Goal: Information Seeking & Learning: Learn about a topic

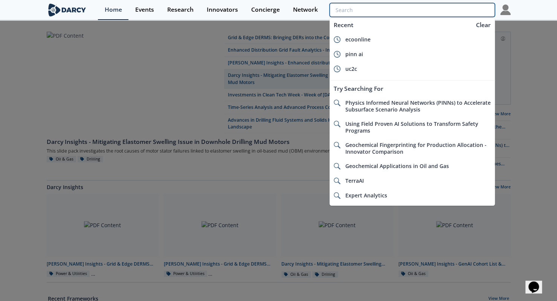
click at [470, 12] on input "search" at bounding box center [411, 10] width 165 height 14
click at [452, 3] on input "search" at bounding box center [411, 10] width 165 height 14
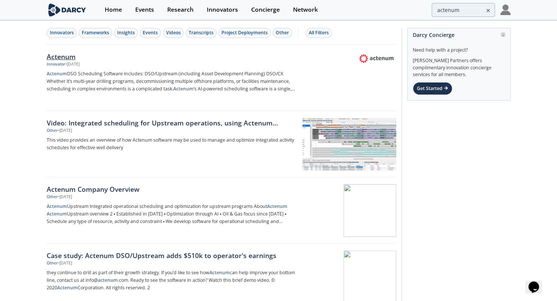
click at [66, 58] on div "Actenum" at bounding box center [171, 57] width 249 height 10
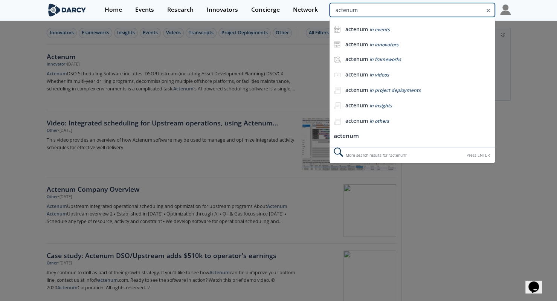
click at [449, 11] on input "actenum" at bounding box center [411, 10] width 165 height 14
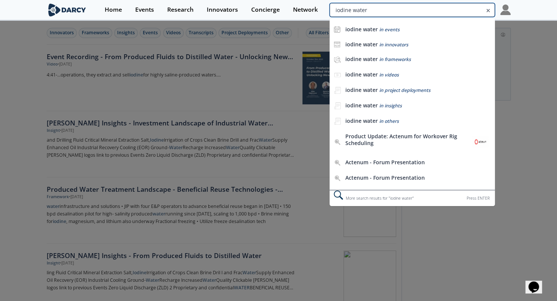
click at [449, 11] on input "iodine water" at bounding box center [411, 10] width 165 height 14
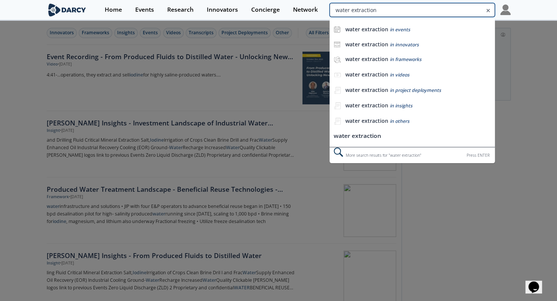
type input "water extraction"
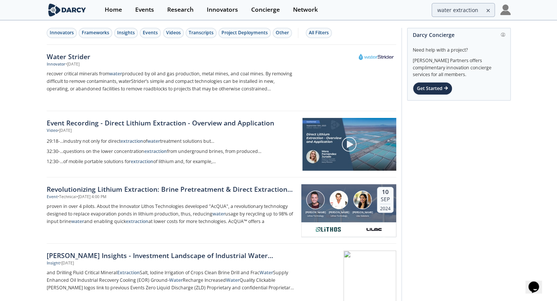
click at [105, 24] on div "Innovators Frameworks Insights Events Videos Transcripts Project Deployments Ot…" at bounding box center [221, 33] width 349 height 24
click at [99, 30] on div "Frameworks" at bounding box center [95, 32] width 27 height 7
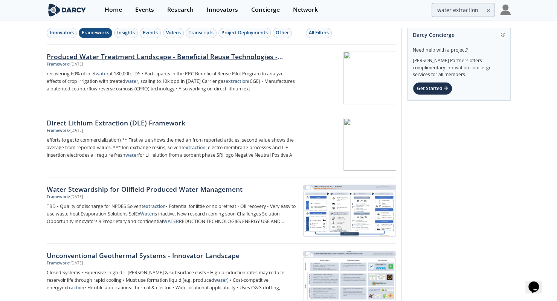
click at [120, 56] on div "Produced Water Treatment Landscape - Beneficial Reuse Technologies - Innovator …" at bounding box center [171, 57] width 249 height 10
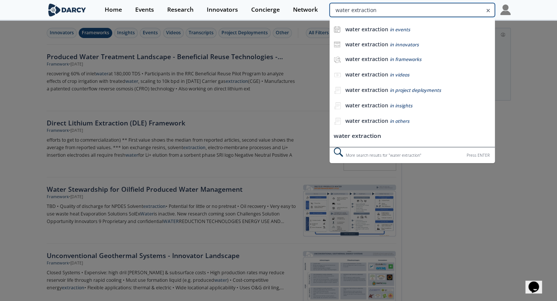
click at [459, 8] on input "water extraction" at bounding box center [411, 10] width 165 height 14
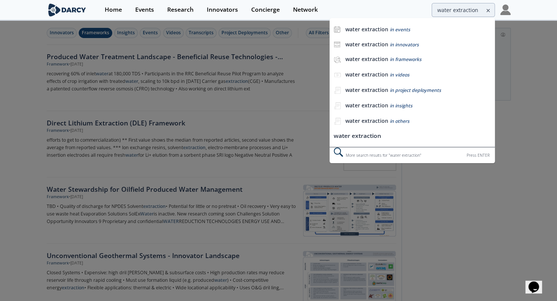
click at [543, 100] on div at bounding box center [278, 150] width 557 height 301
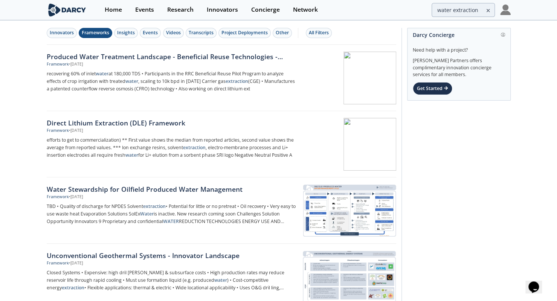
click at [0, 66] on div "Innovators Frameworks Insights Events Videos Transcripts Project Deployments Ot…" at bounding box center [278, 303] width 557 height 564
click at [121, 34] on div "Insights" at bounding box center [126, 32] width 18 height 7
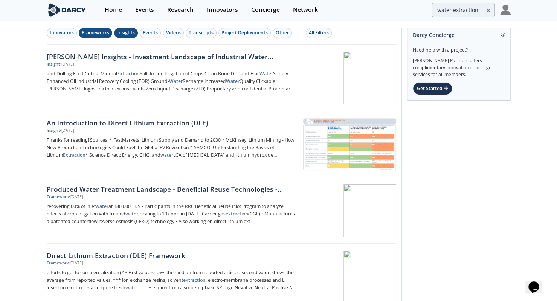
click at [94, 31] on div "Frameworks" at bounding box center [95, 32] width 27 height 7
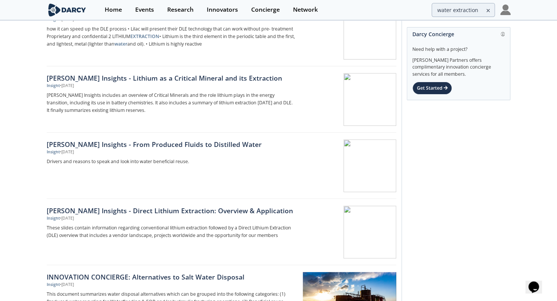
scroll to position [244, 0]
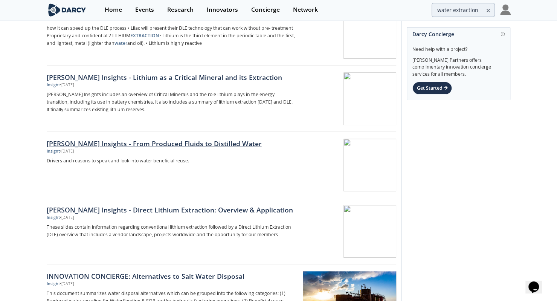
click at [139, 143] on div "Darcy Insights - From Produced Fluids to Distilled Water" at bounding box center [171, 143] width 249 height 10
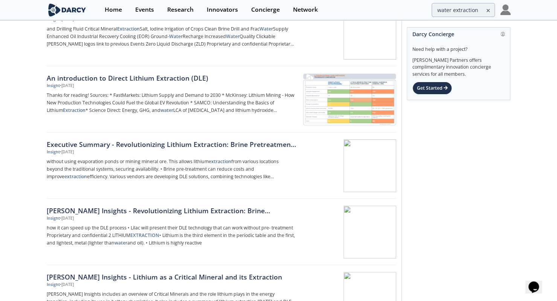
scroll to position [0, 0]
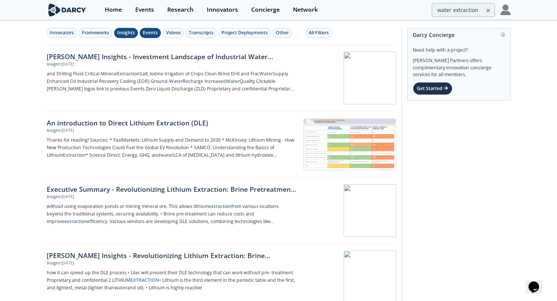
click at [151, 35] on div "Events" at bounding box center [150, 32] width 15 height 7
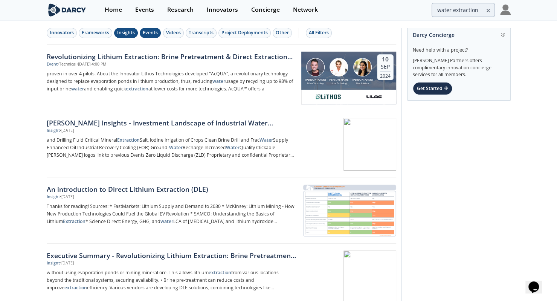
click at [125, 35] on div "Insights" at bounding box center [126, 32] width 18 height 7
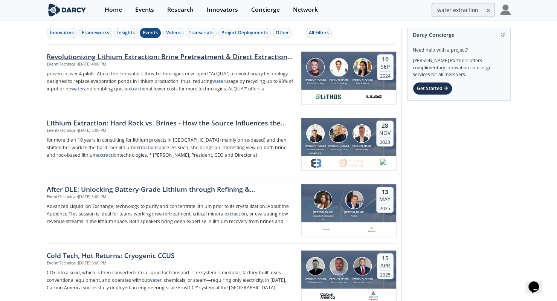
click at [153, 65] on div "Event • Technical • Sep 10, 2024 - 4:00 PM" at bounding box center [171, 64] width 249 height 6
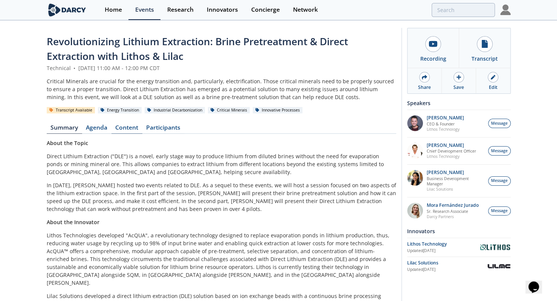
click at [133, 128] on link "Content" at bounding box center [126, 129] width 31 height 9
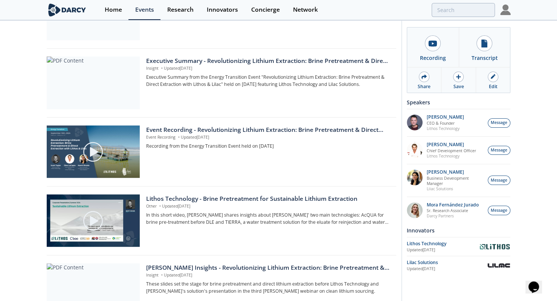
scroll to position [156, 0]
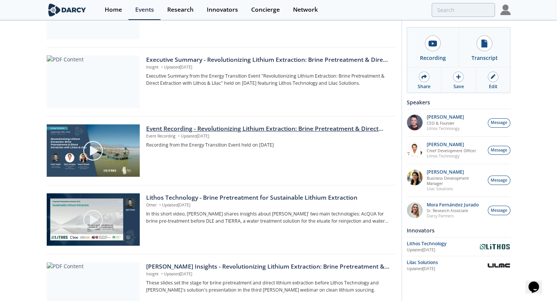
click at [201, 138] on p "Event Recording • Updated Sep 16, 2024" at bounding box center [268, 136] width 244 height 6
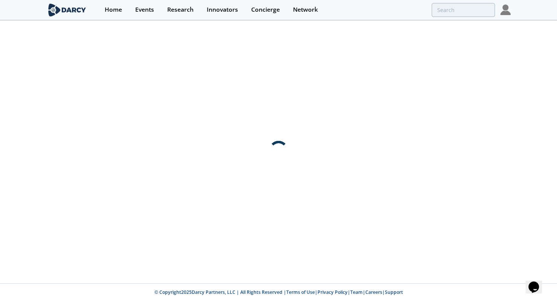
scroll to position [0, 0]
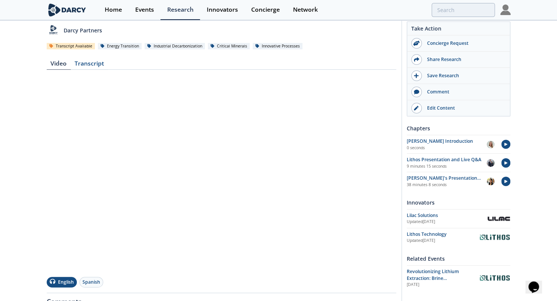
scroll to position [67, 0]
click at [84, 66] on div "Transcript" at bounding box center [89, 64] width 37 height 9
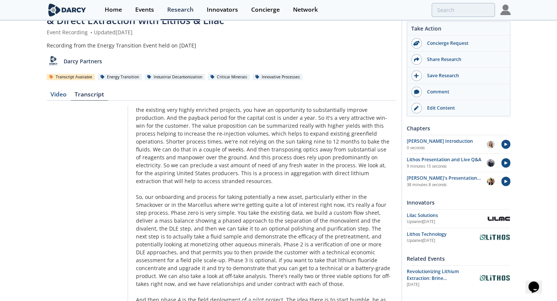
scroll to position [5321, 0]
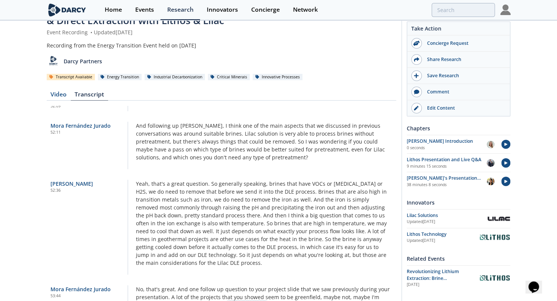
click at [57, 92] on div "Video" at bounding box center [59, 95] width 24 height 9
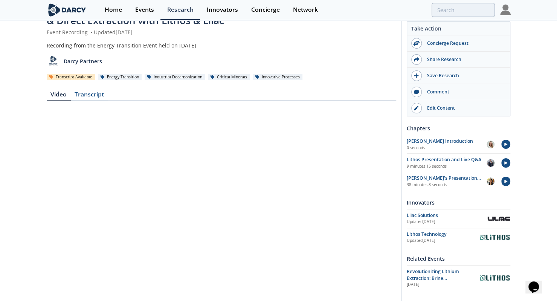
scroll to position [61, 0]
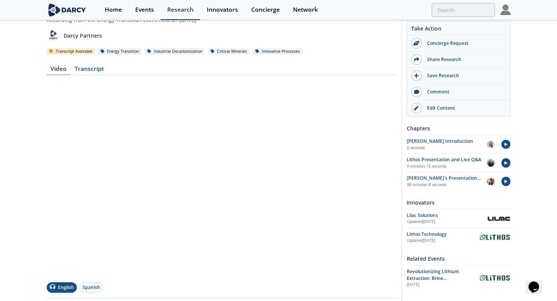
click at [386, 67] on nav "Video Transcript" at bounding box center [221, 70] width 349 height 9
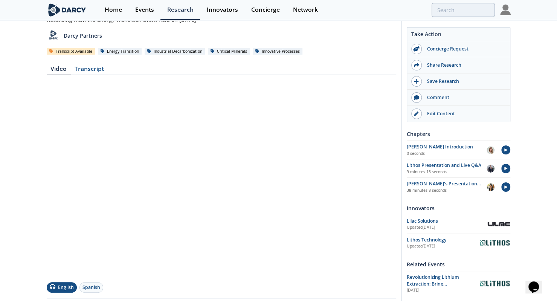
scroll to position [0, 0]
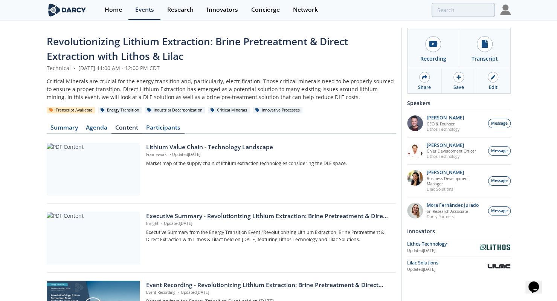
click at [178, 128] on link "Participants" at bounding box center [163, 129] width 42 height 9
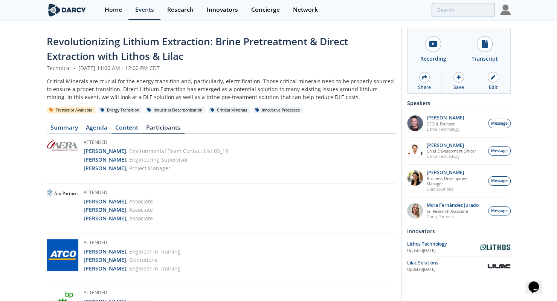
click at [128, 128] on link "Content" at bounding box center [126, 129] width 31 height 9
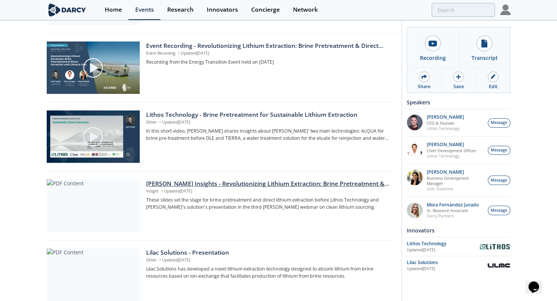
scroll to position [239, 0]
click at [262, 186] on div "Darcy Insights - Revolutionizing Lithium Extraction: Brine Pretreatment & DLE" at bounding box center [268, 183] width 244 height 9
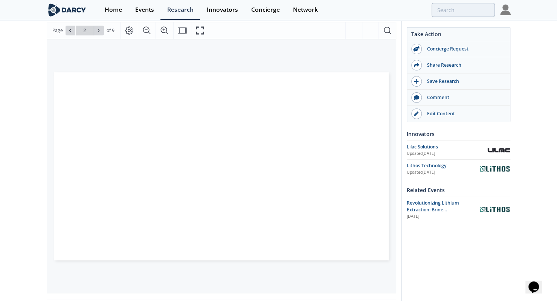
scroll to position [118, 0]
type input "4"
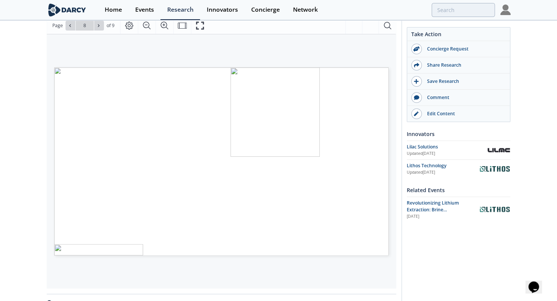
type input "9"
type input "7"
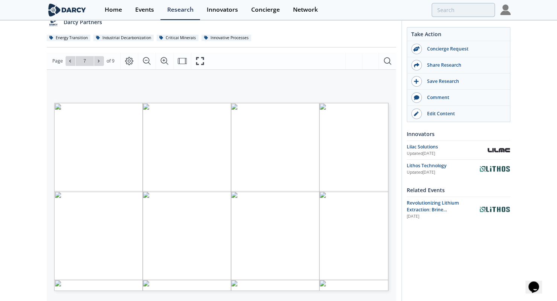
scroll to position [84, 0]
click at [34, 117] on div "Darcy Insights - Revolutionizing Lithium Extraction: Brine Pretreatment & DLE I…" at bounding box center [278, 214] width 557 height 554
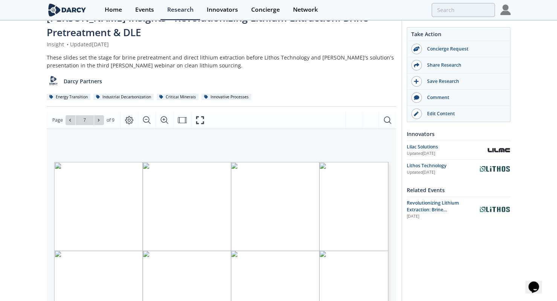
scroll to position [0, 0]
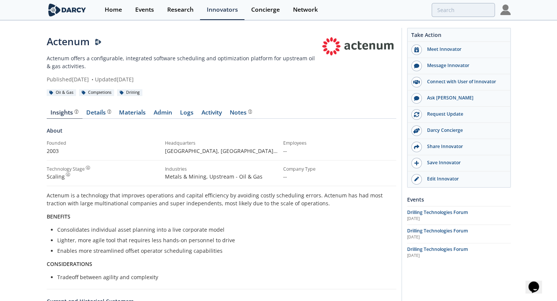
click at [24, 103] on div "Actenum Actenum offers a configurable, integrated software scheduling and optim…" at bounding box center [278, 259] width 557 height 476
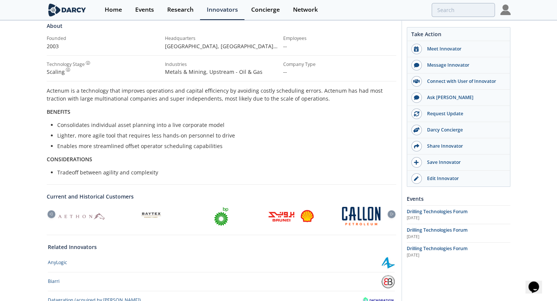
scroll to position [107, 0]
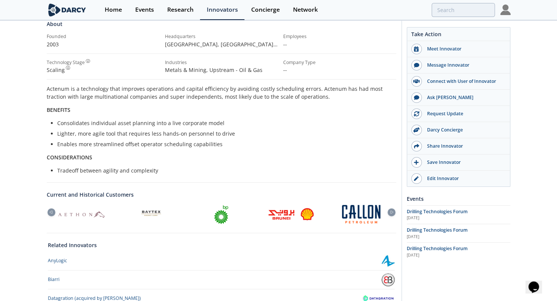
click at [393, 215] on div at bounding box center [361, 214] width 70 height 18
click at [393, 212] on icon at bounding box center [391, 211] width 9 height 3
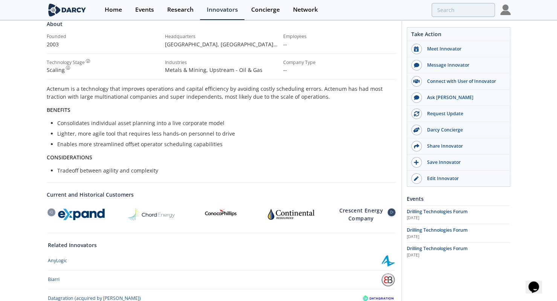
click at [393, 212] on icon at bounding box center [391, 211] width 9 height 3
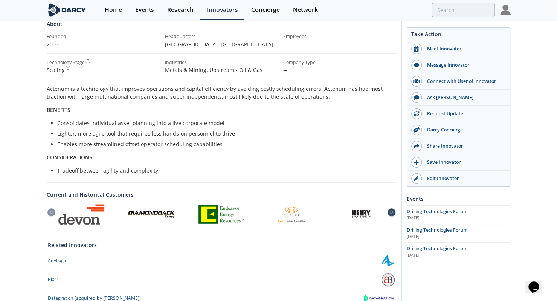
click at [393, 212] on icon at bounding box center [391, 211] width 9 height 3
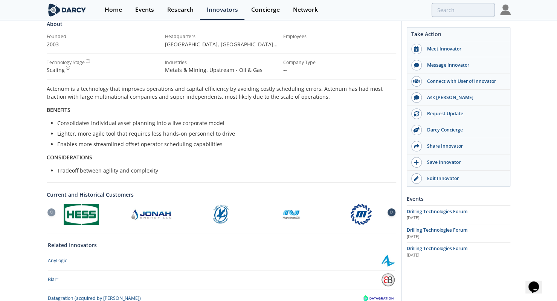
click at [393, 212] on icon at bounding box center [391, 211] width 9 height 3
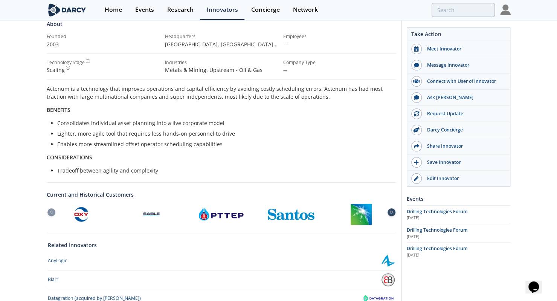
click at [393, 212] on icon at bounding box center [391, 211] width 9 height 3
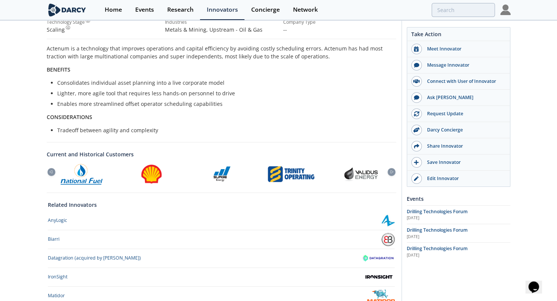
scroll to position [0, 0]
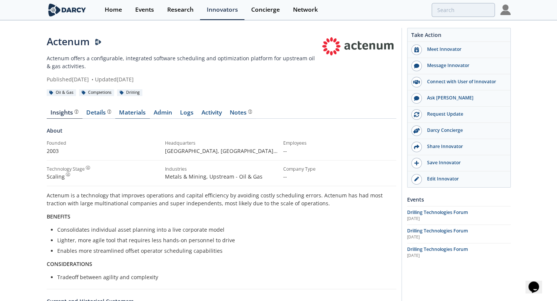
click at [134, 112] on link "Materials" at bounding box center [132, 114] width 35 height 9
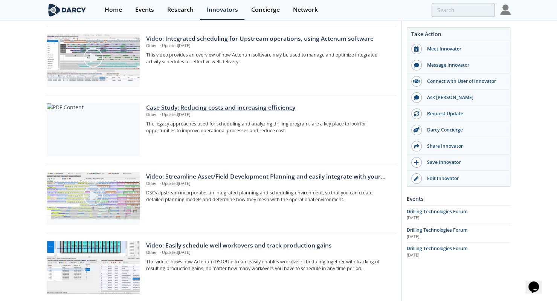
scroll to position [467, 0]
click at [211, 110] on div "Case Study: Reducing costs and increasing efficiency" at bounding box center [268, 107] width 244 height 9
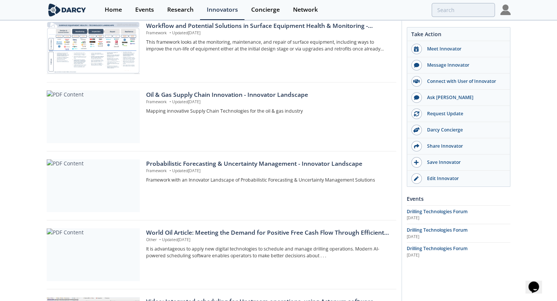
scroll to position [0, 0]
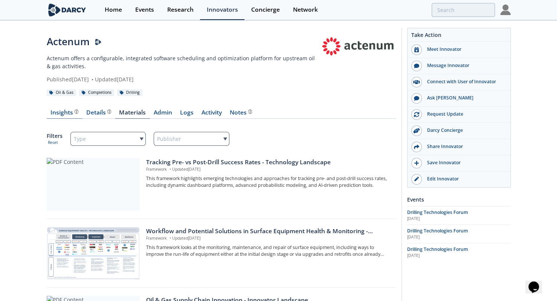
click at [64, 114] on div "Insights" at bounding box center [64, 113] width 28 height 6
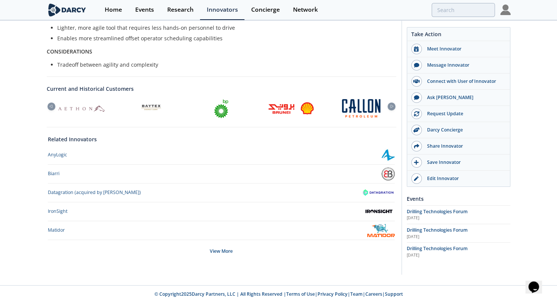
scroll to position [212, 0]
click at [220, 254] on div "View More" at bounding box center [221, 251] width 347 height 23
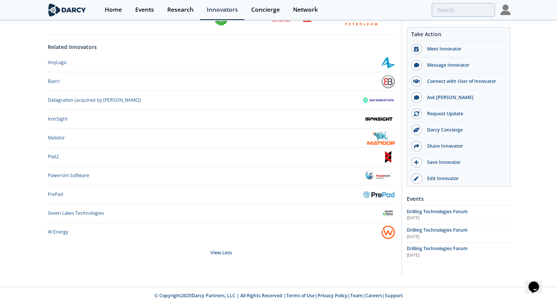
scroll to position [306, 0]
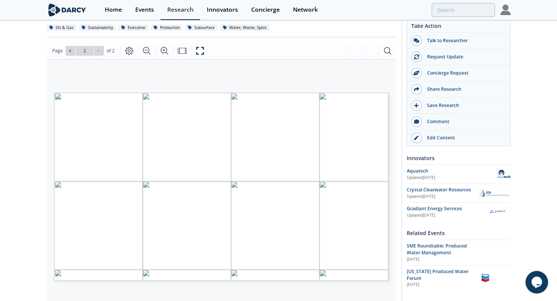
type input "1"
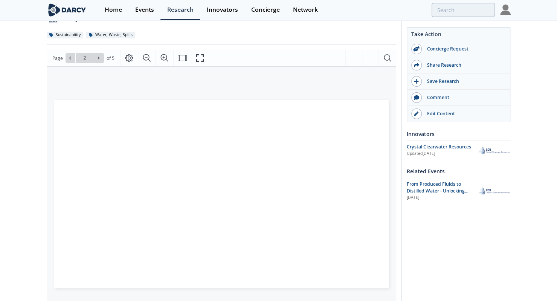
scroll to position [63, 0]
type input "5"
